Goal: Task Accomplishment & Management: Complete application form

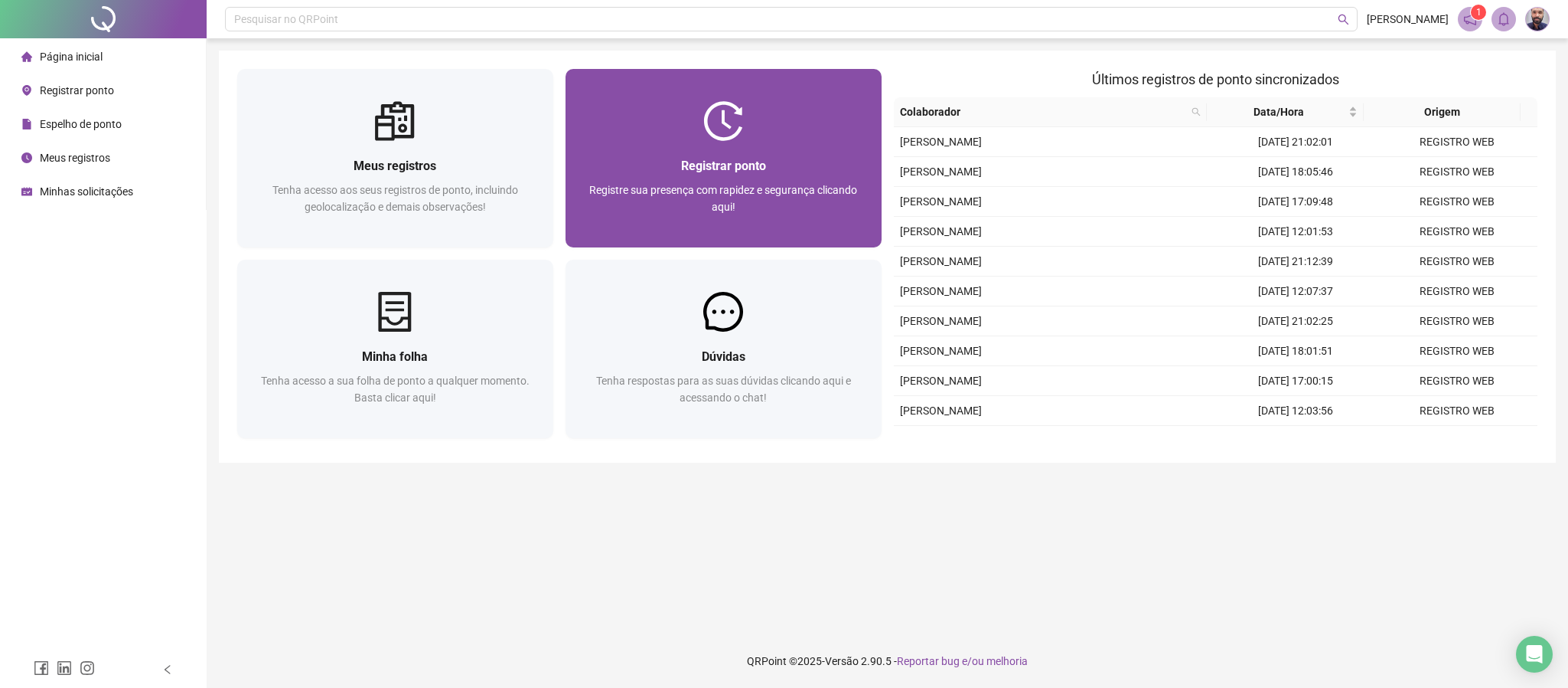
click at [795, 160] on div "Registrar ponto" at bounding box center [724, 166] width 280 height 20
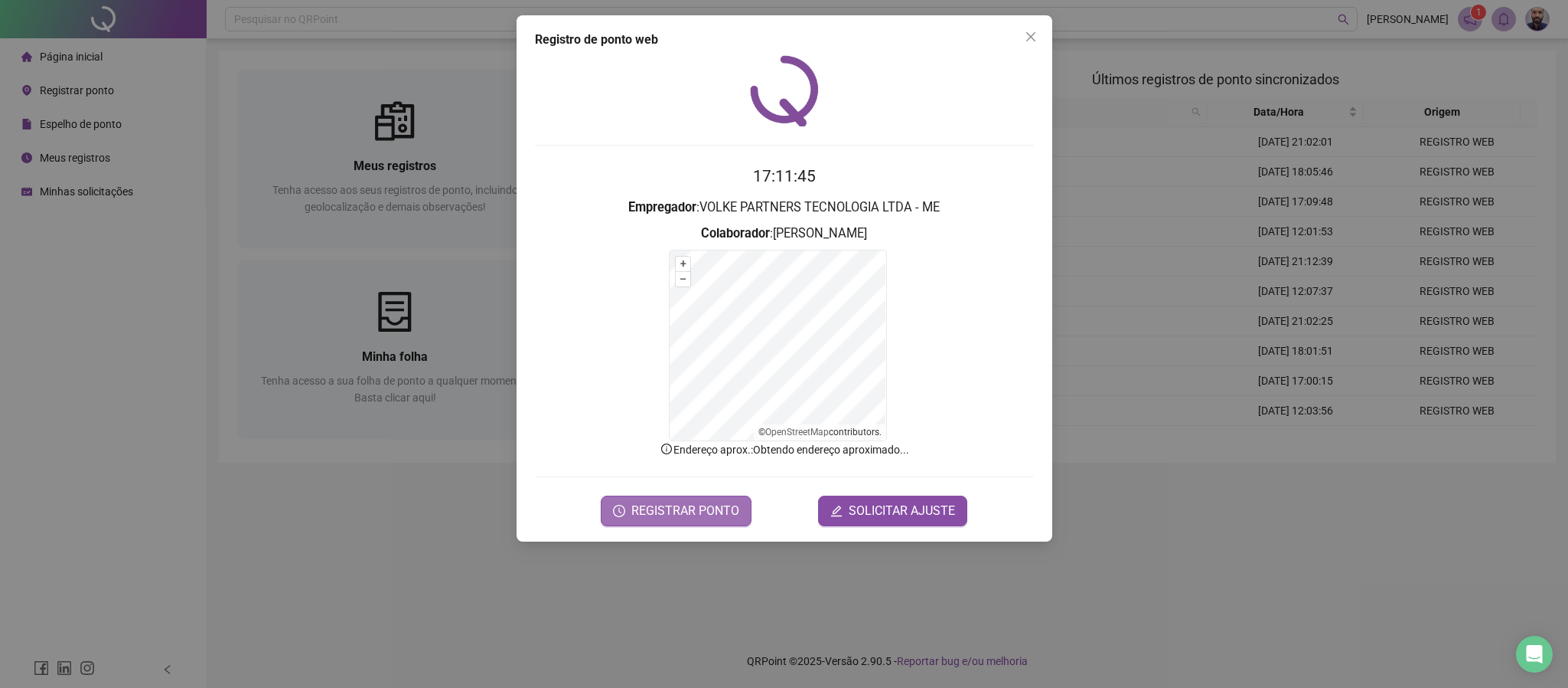
click at [710, 520] on span "REGISTRAR PONTO" at bounding box center [686, 511] width 108 height 19
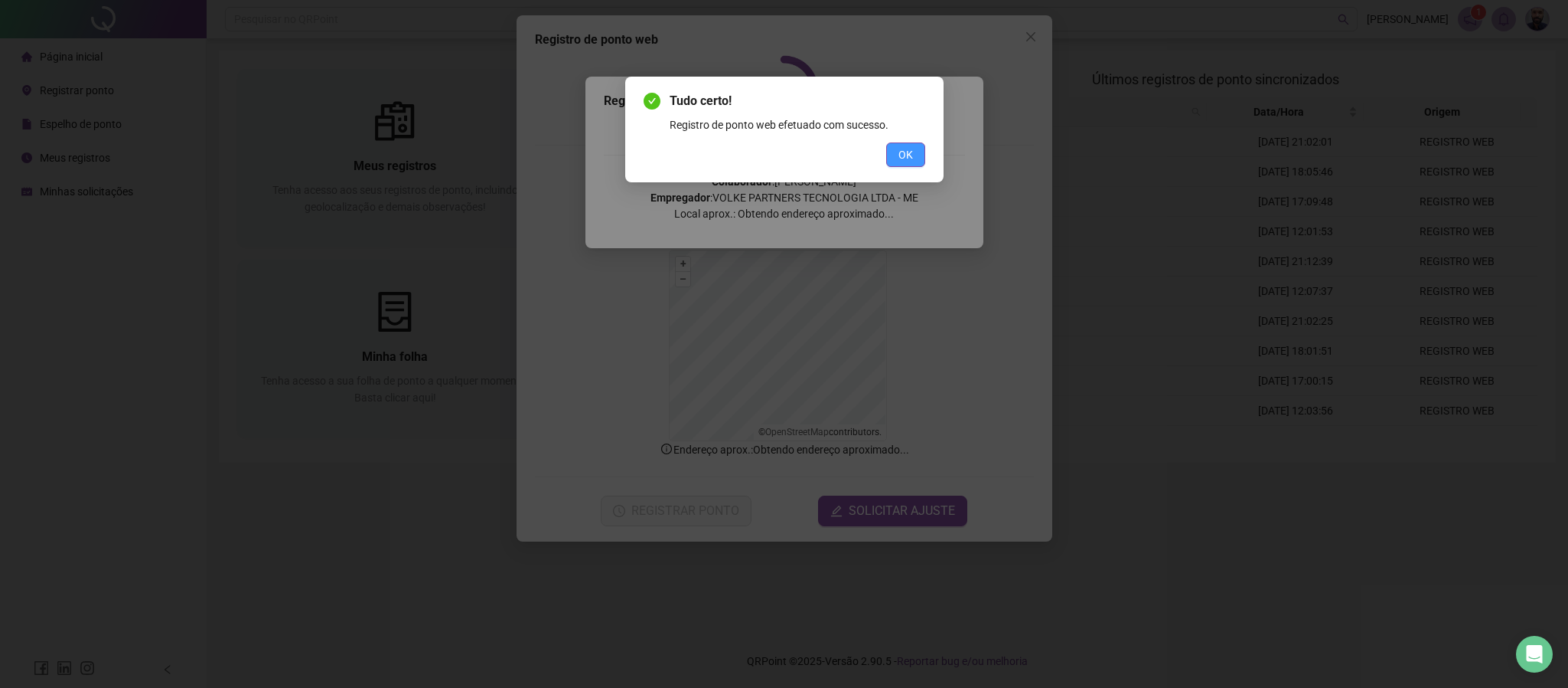
click at [900, 157] on span "OK" at bounding box center [906, 154] width 15 height 17
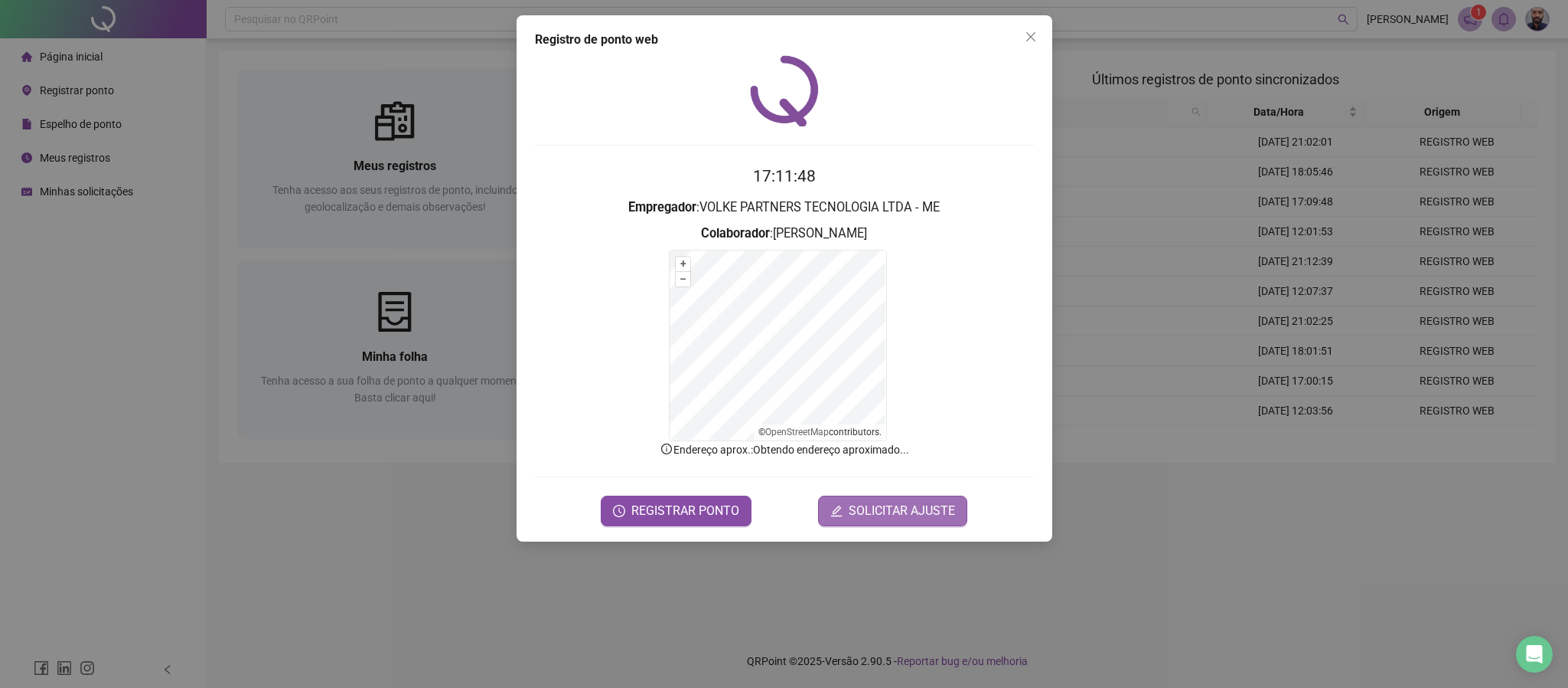
click at [920, 517] on span "SOLICITAR AJUSTE" at bounding box center [902, 511] width 107 height 19
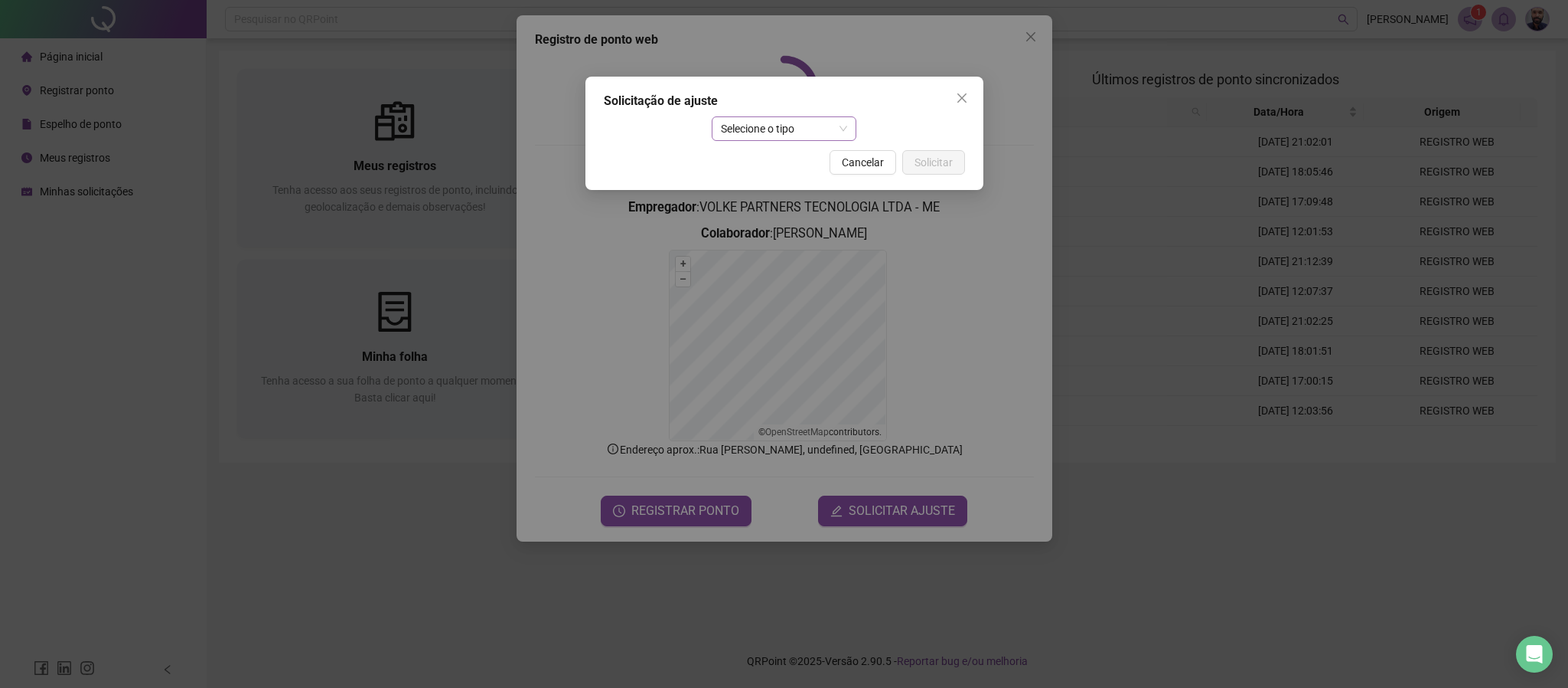
click at [747, 126] on span "Selecione o tipo" at bounding box center [784, 128] width 126 height 23
click at [755, 161] on div "Ajuste manual" at bounding box center [784, 159] width 120 height 17
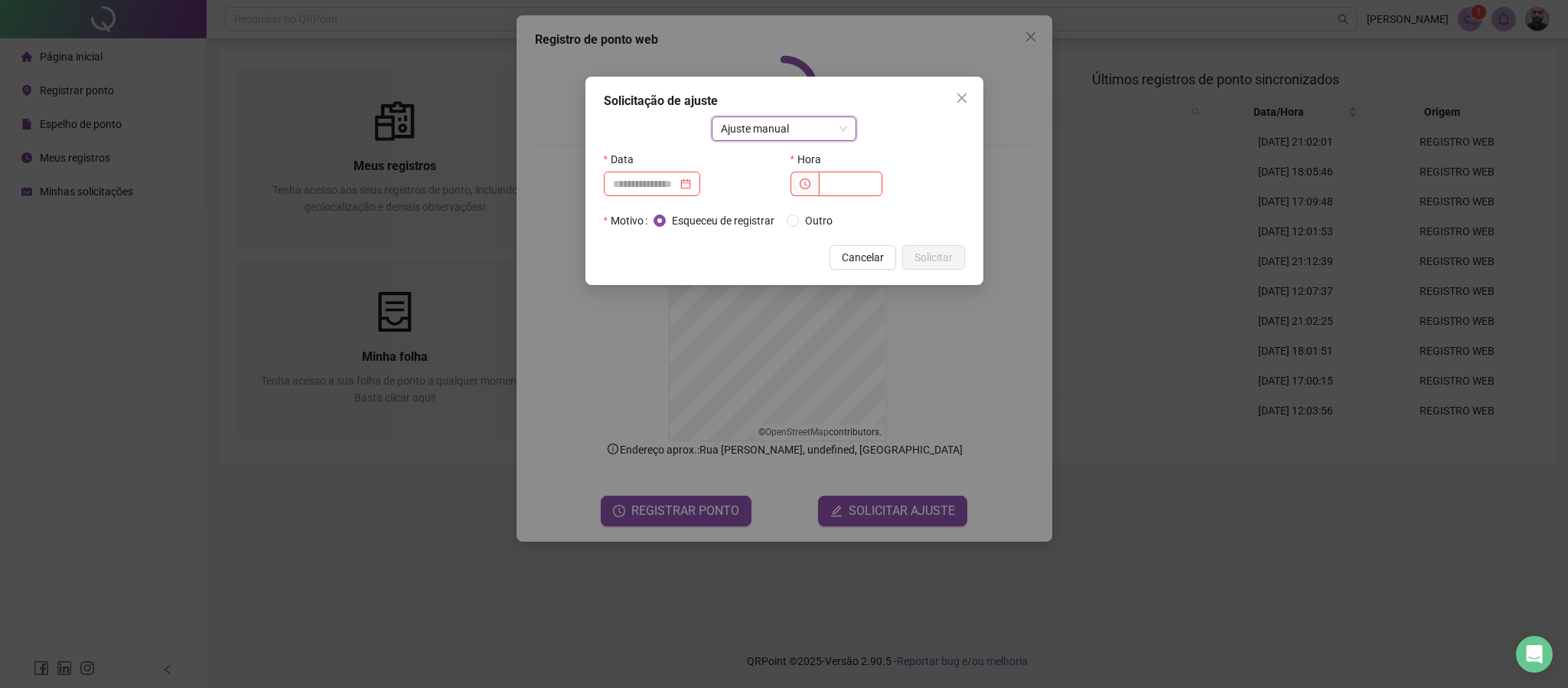
click at [819, 181] on input "text" at bounding box center [850, 183] width 64 height 24
click at [700, 194] on div at bounding box center [651, 183] width 97 height 24
type input "*****"
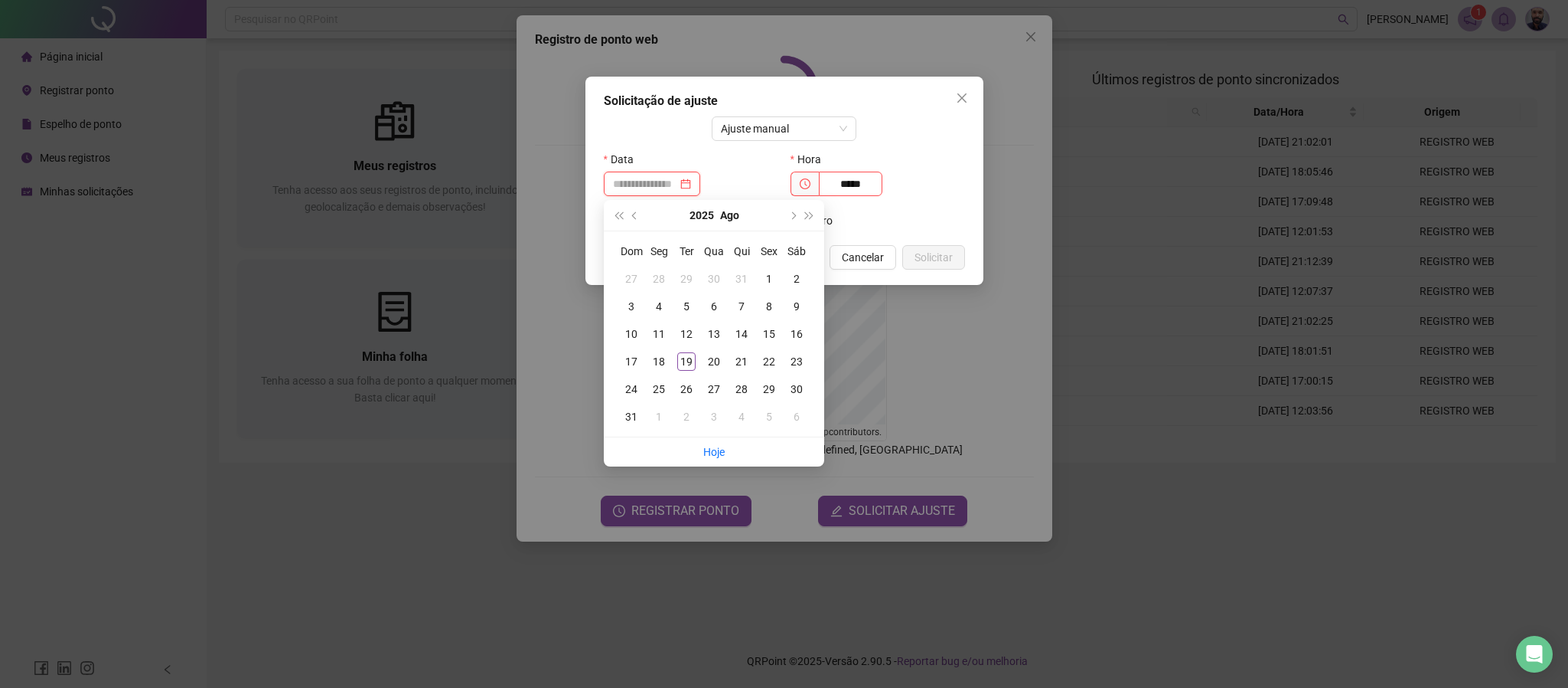
click at [692, 186] on div at bounding box center [652, 183] width 78 height 17
type input "**********"
click at [688, 363] on div "19" at bounding box center [686, 361] width 19 height 19
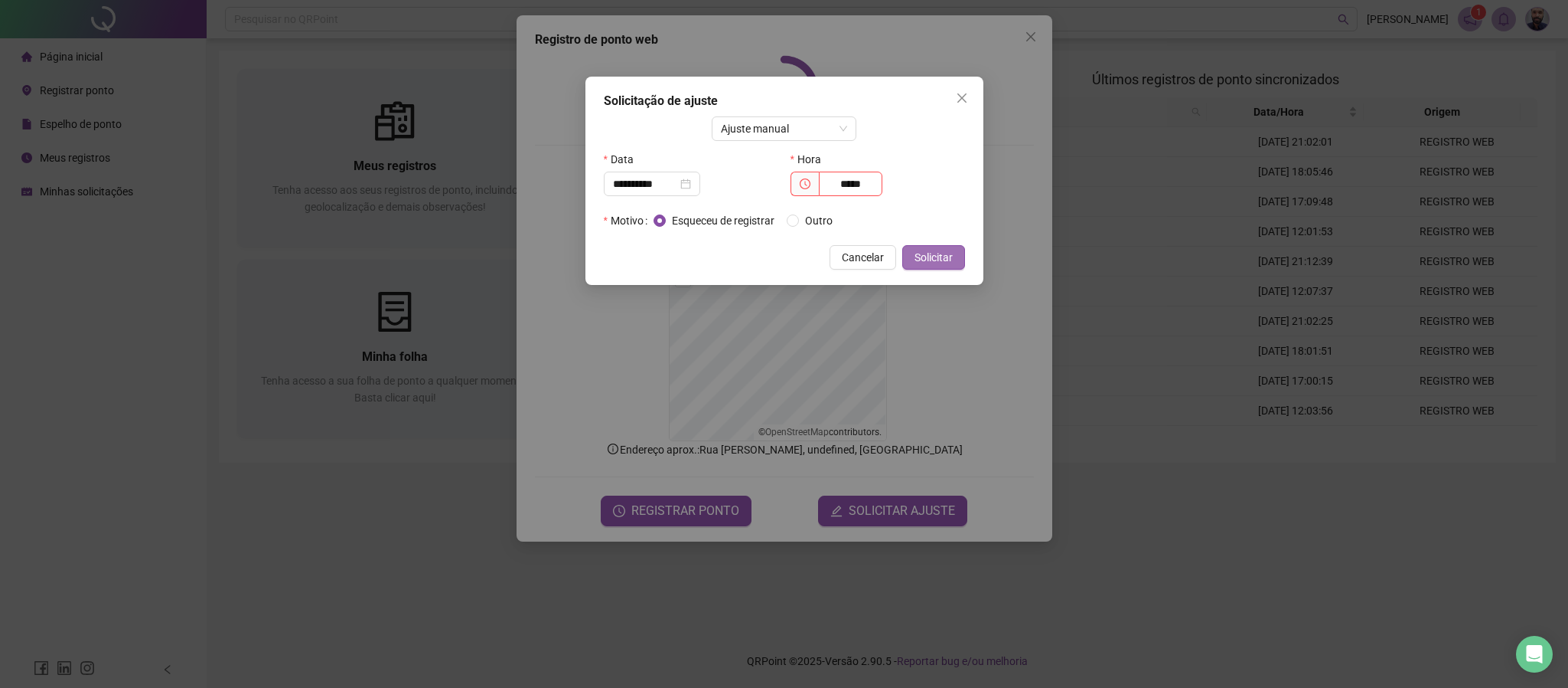
click at [946, 258] on span "Solicitar" at bounding box center [933, 256] width 38 height 17
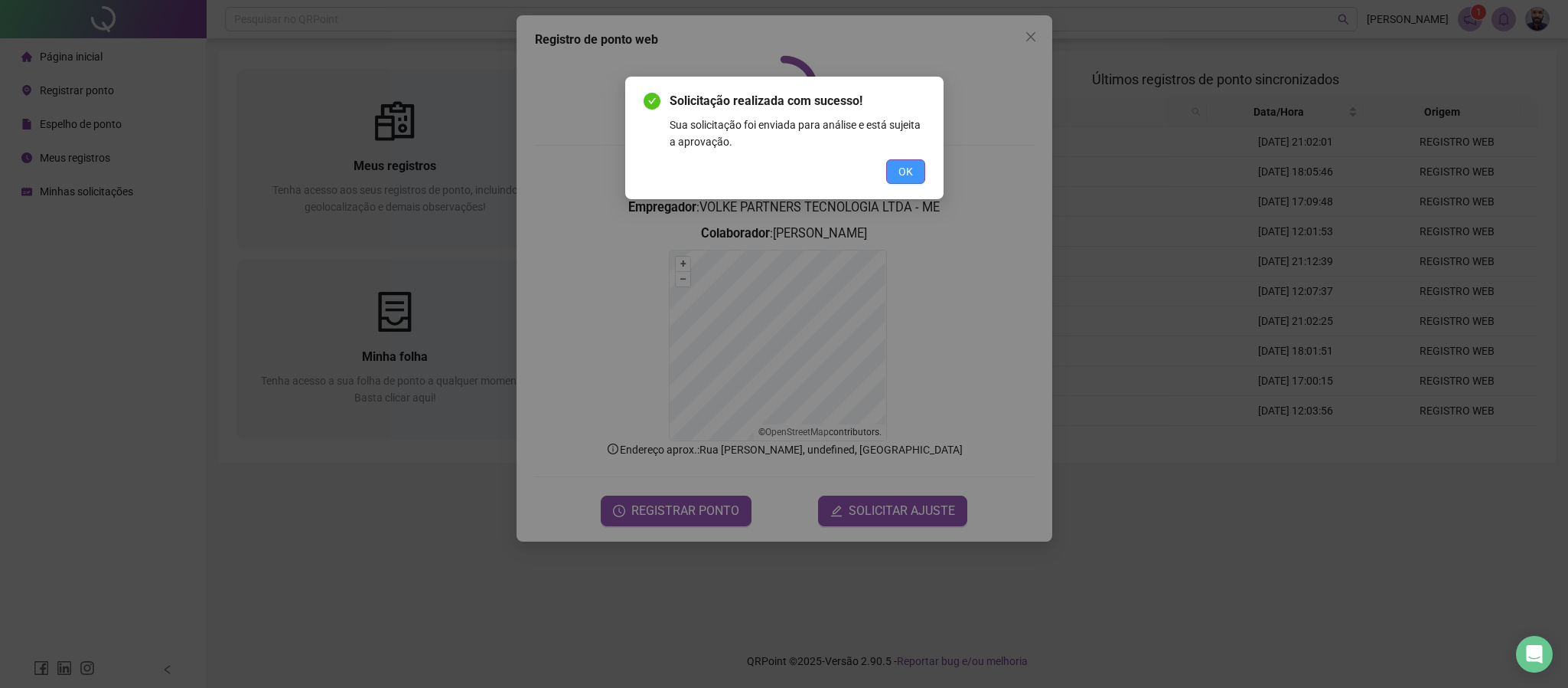
click at [917, 167] on button "OK" at bounding box center [906, 171] width 39 height 24
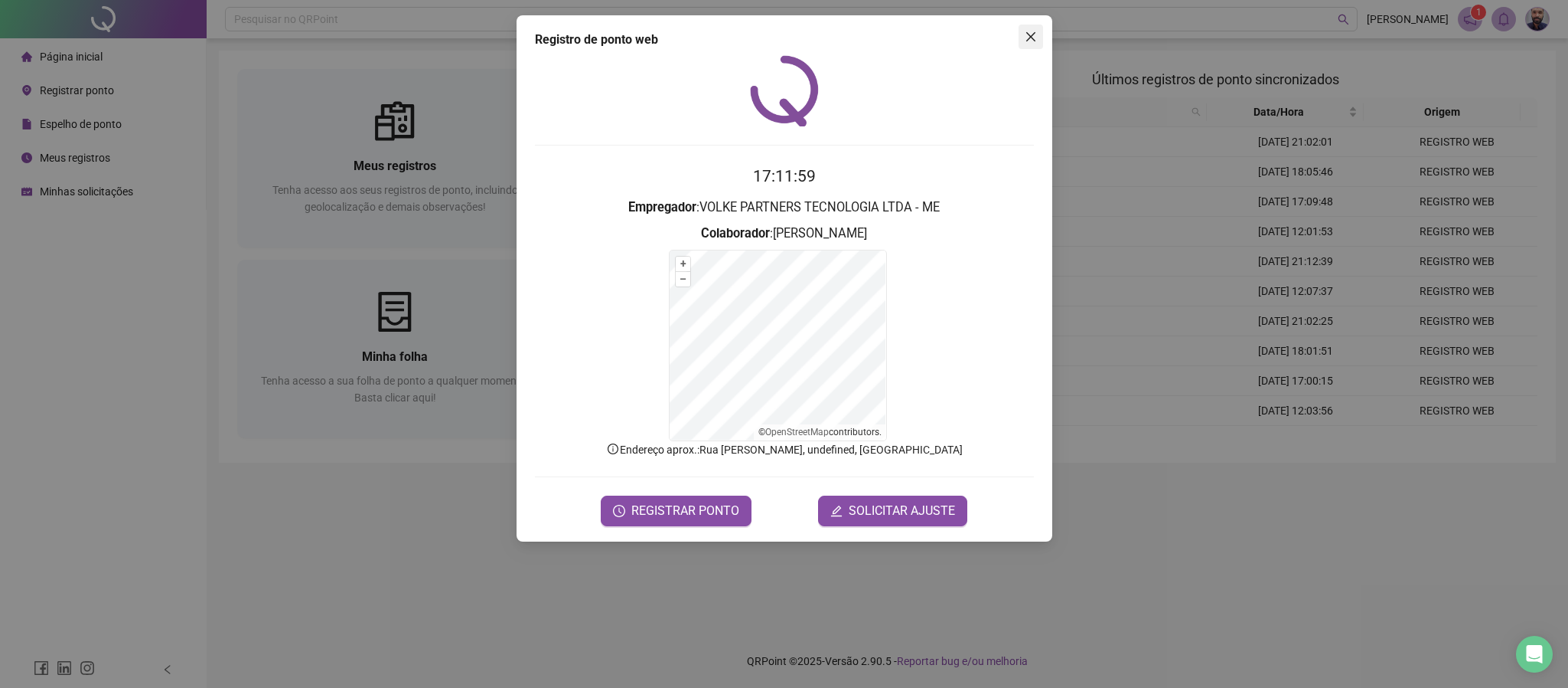
click at [1031, 39] on icon "close" at bounding box center [1031, 36] width 13 height 13
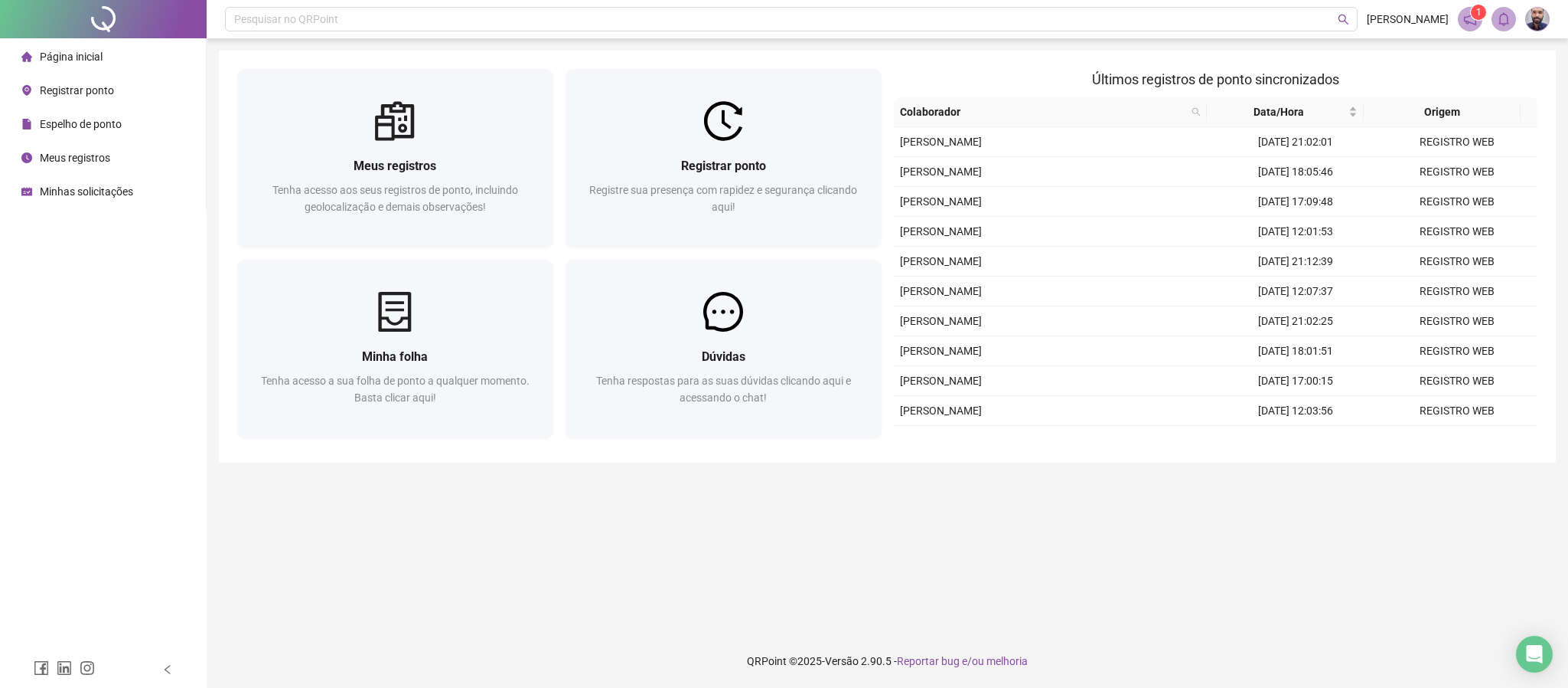
click at [115, 196] on span "Minhas solicitações" at bounding box center [86, 191] width 93 height 13
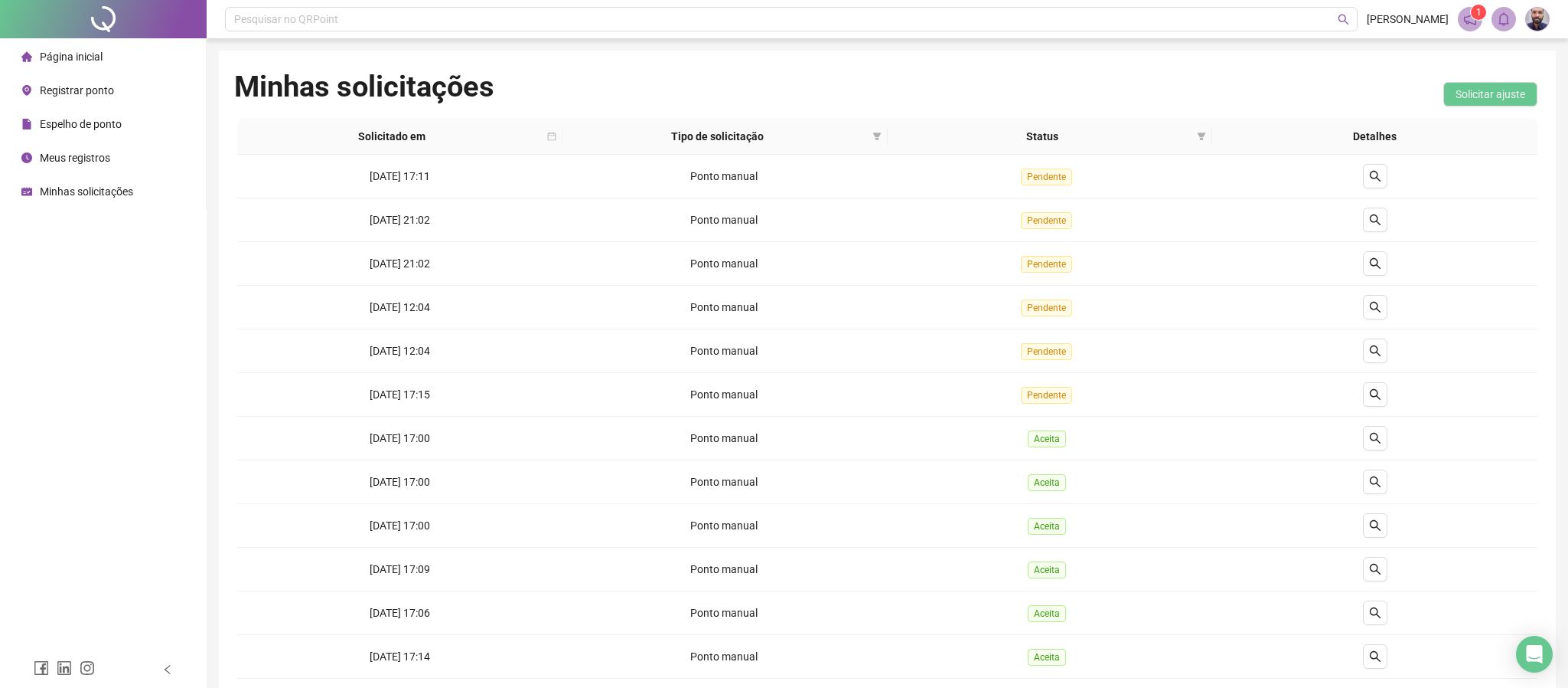
click at [125, 58] on li "Página inicial" at bounding box center [103, 56] width 200 height 30
